Goal: Navigation & Orientation: Find specific page/section

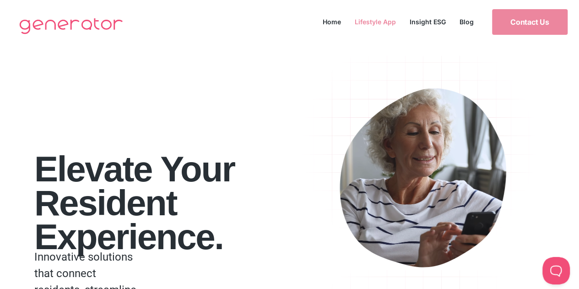
click at [377, 24] on link "Lifestyle App" at bounding box center [375, 22] width 55 height 12
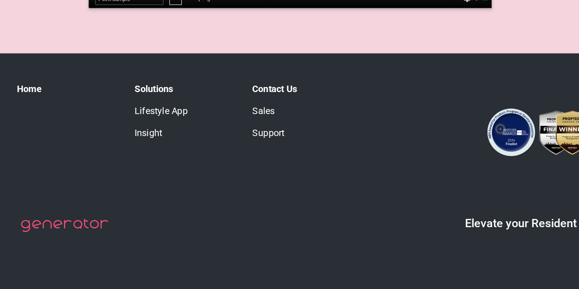
scroll to position [1445, 0]
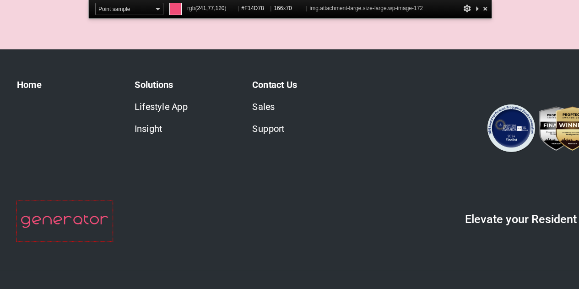
click at [81, 222] on img at bounding box center [52, 224] width 76 height 32
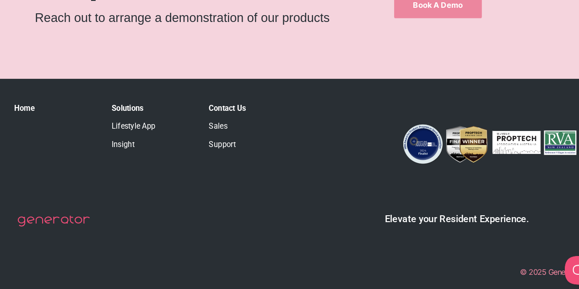
scroll to position [1423, 0]
